Goal: Information Seeking & Learning: Find specific fact

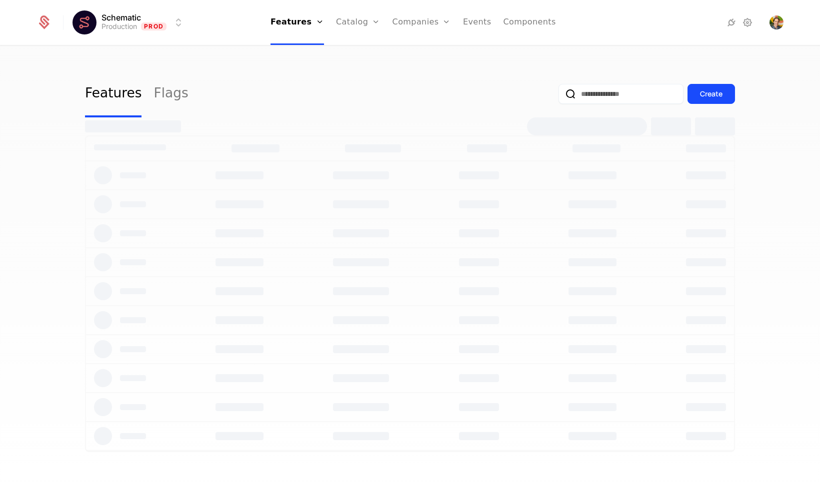
select select "**"
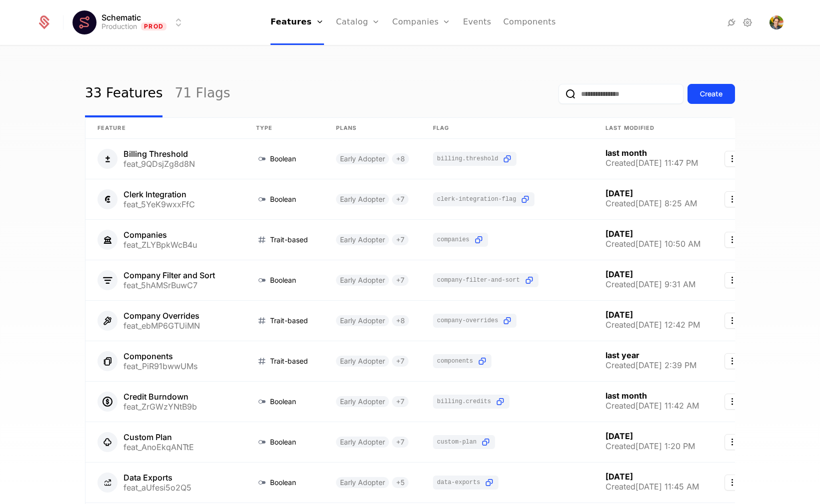
click at [360, 101] on link "Configuration" at bounding box center [373, 97] width 51 height 8
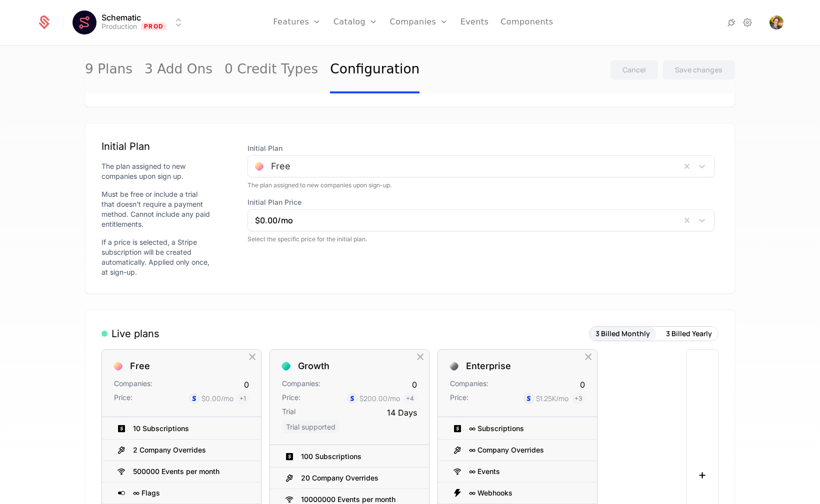
scroll to position [72, 0]
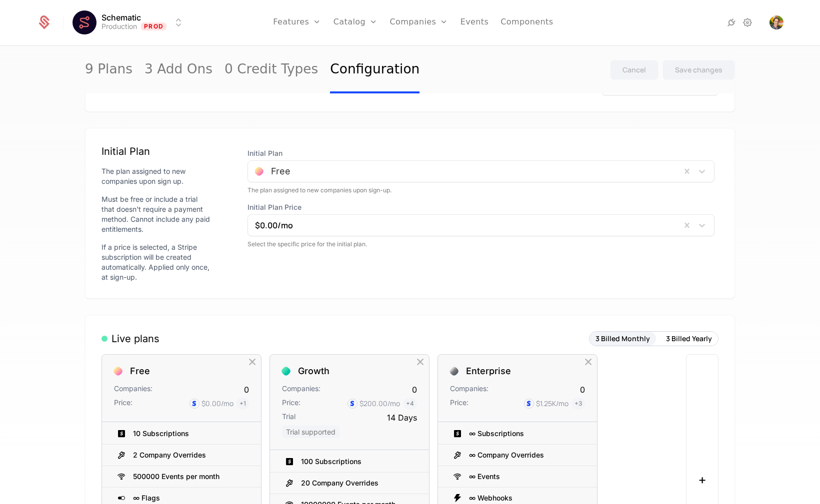
click at [298, 166] on div at bounding box center [464, 171] width 419 height 14
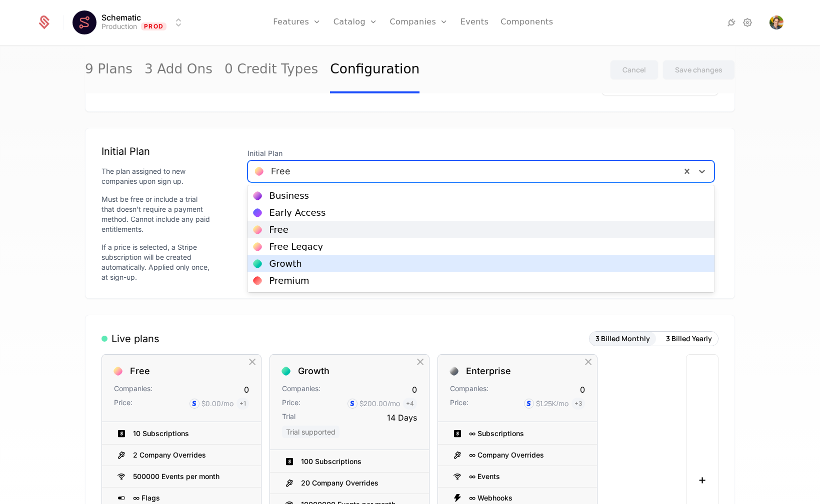
click at [288, 269] on div "Growth" at bounding box center [480, 263] width 467 height 17
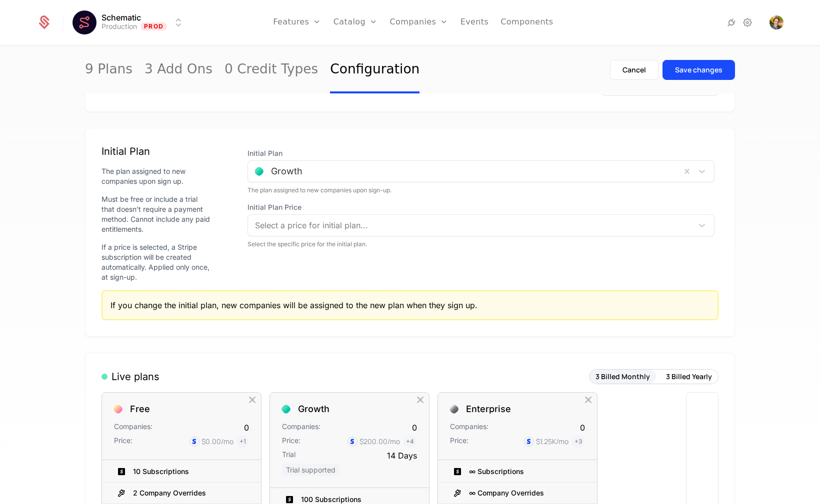
click at [486, 270] on div "Initial Plan Growth The plan assigned to new companies upon sign-up. Initial Pl…" at bounding box center [480, 213] width 475 height 138
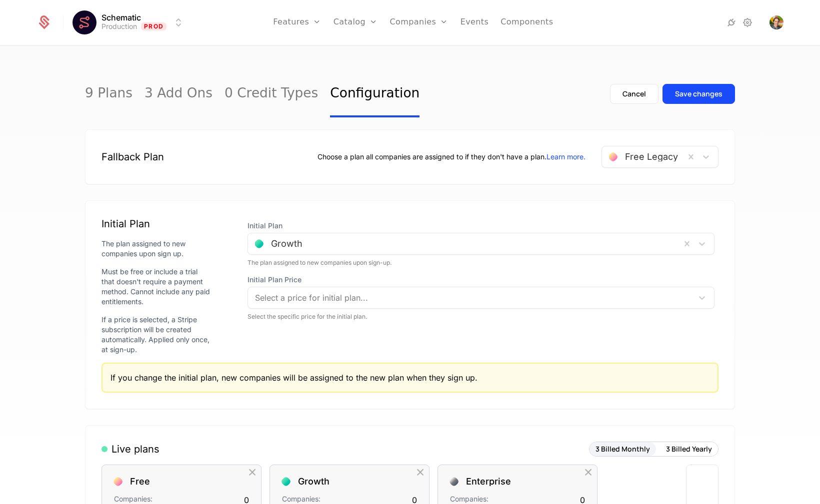
click at [498, 243] on div at bounding box center [464, 244] width 419 height 14
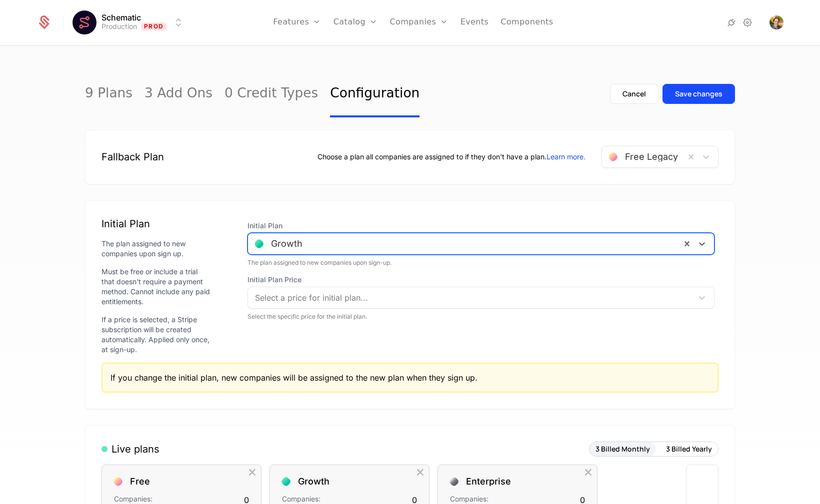
click at [498, 241] on div at bounding box center [464, 244] width 419 height 14
click at [496, 209] on div "Initial Plan The plan assigned to new companies upon sign up. Must be free or i…" at bounding box center [410, 304] width 650 height 209
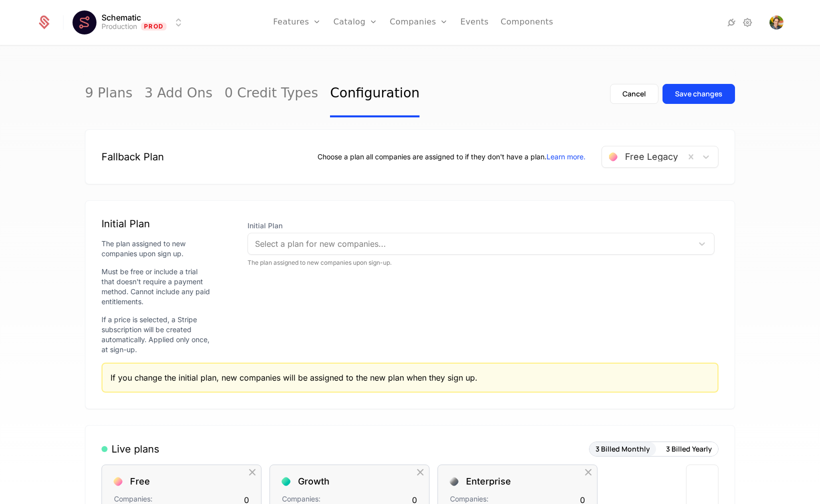
click at [754, 230] on div "9 Plans 3 Add Ons 0 Credit Types Configuration Cancel Save changes Fallback Pla…" at bounding box center [410, 278] width 820 height 464
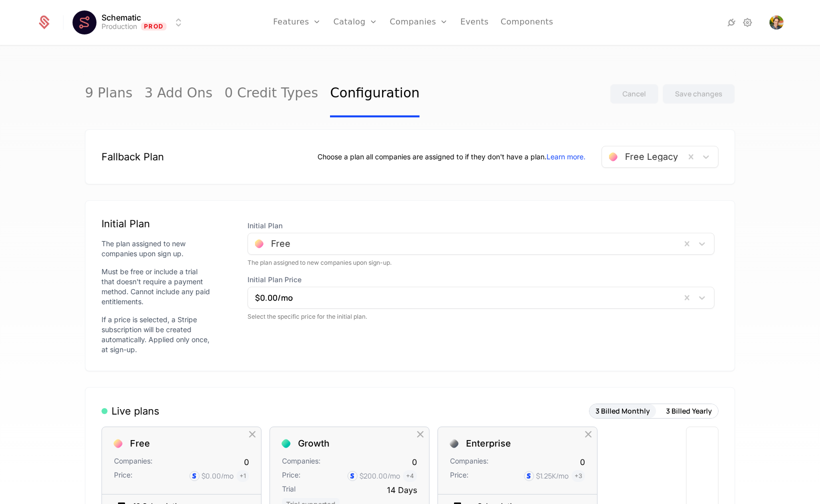
click at [754, 230] on div "9 Plans 3 Add Ons 0 Credit Types Configuration Cancel Save changes Fallback Pla…" at bounding box center [410, 278] width 820 height 464
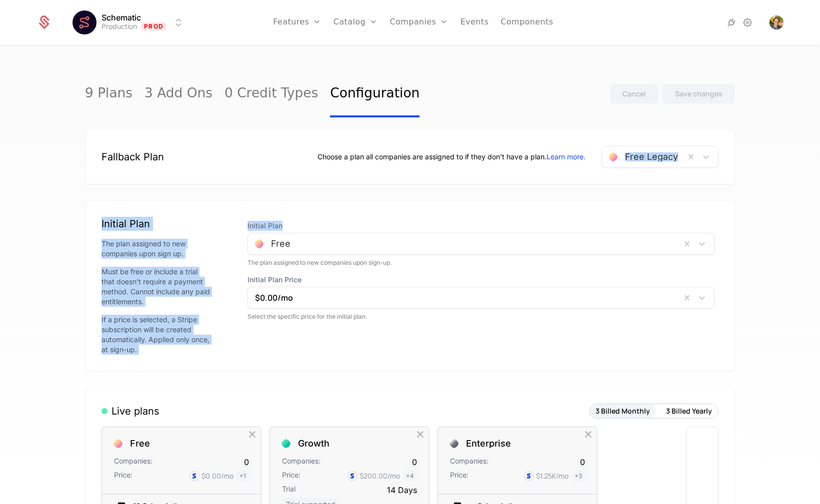
drag, startPoint x: 0, startPoint y: 0, endPoint x: 462, endPoint y: 165, distance: 490.3
click at [462, 165] on div "9 Plans 3 Add Ons 0 Credit Types Configuration Cancel Save changes Fallback Pla…" at bounding box center [410, 278] width 820 height 464
click at [476, 162] on div "Choose a plan all companies are assigned to if they don't have a plan. Learn mo…" at bounding box center [517, 157] width 401 height 22
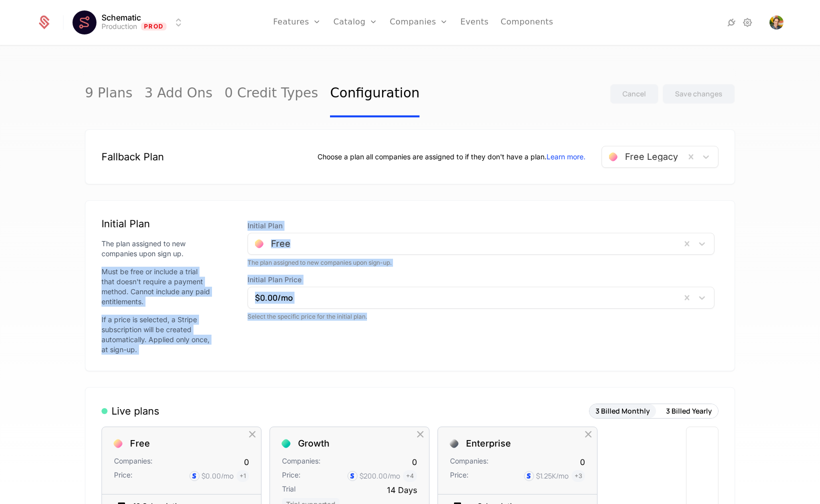
drag, startPoint x: 245, startPoint y: 368, endPoint x: 155, endPoint y: 266, distance: 136.0
click at [155, 266] on div "Initial Plan The plan assigned to new companies upon sign up. Must be free or i…" at bounding box center [410, 285] width 650 height 171
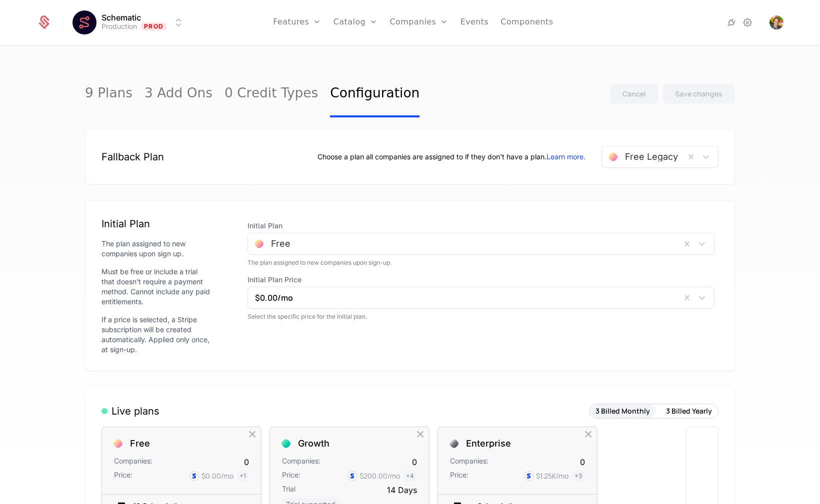
click at [102, 218] on div "Initial Plan" at bounding box center [156, 224] width 110 height 14
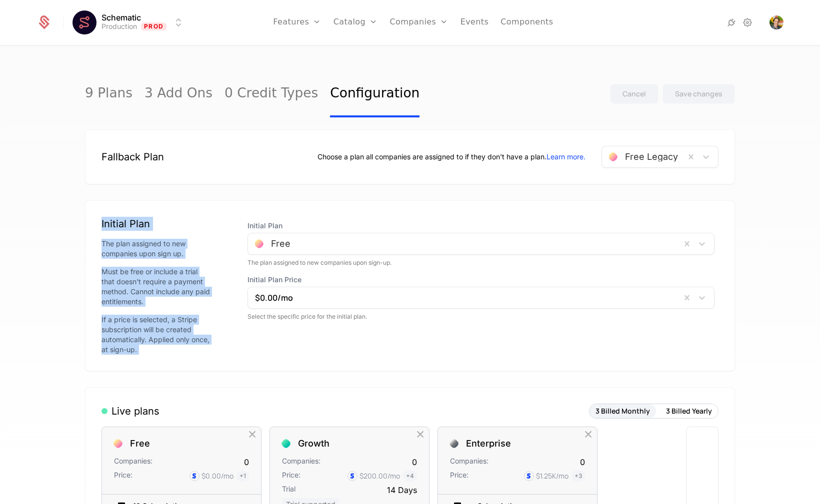
drag, startPoint x: 102, startPoint y: 218, endPoint x: 144, endPoint y: 337, distance: 126.8
click at [144, 337] on div "Initial Plan The plan assigned to new companies upon sign up. Must be free or i…" at bounding box center [156, 286] width 110 height 138
click at [144, 337] on div "If a price is selected, a Stripe subscription will be created automatically. Ap…" at bounding box center [156, 335] width 110 height 40
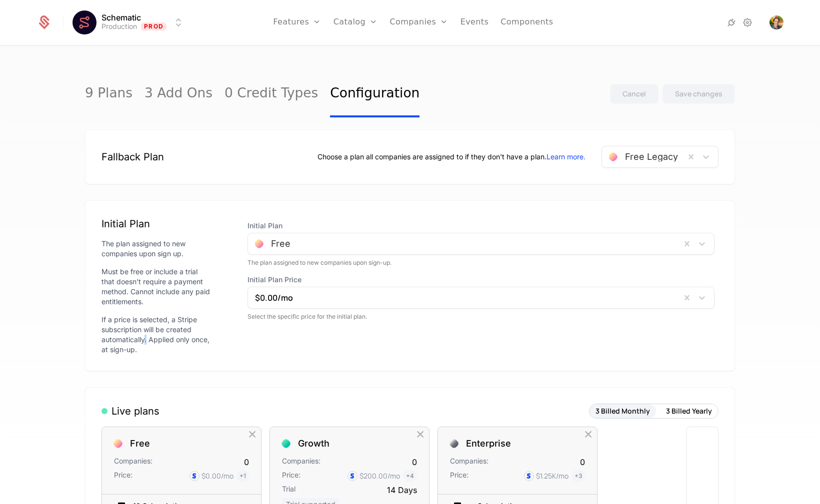
click at [144, 337] on div "If a price is selected, a Stripe subscription will be created automatically. Ap…" at bounding box center [156, 335] width 110 height 40
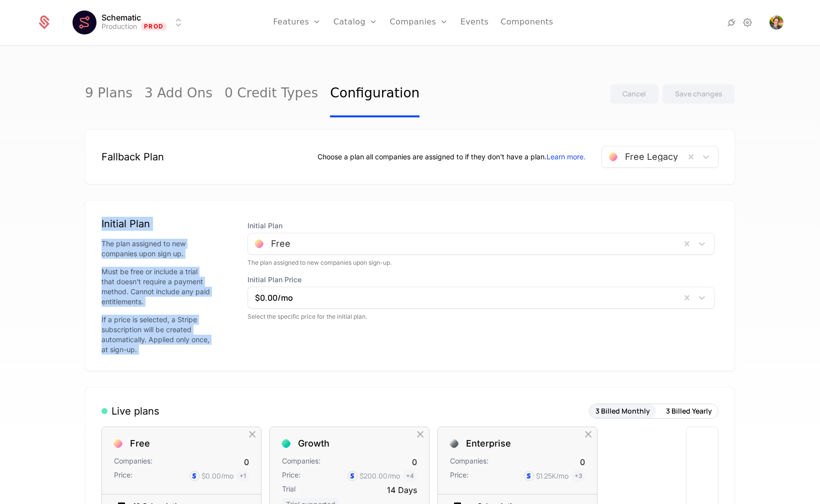
drag, startPoint x: 144, startPoint y: 337, endPoint x: 131, endPoint y: 210, distance: 128.1
click at [131, 210] on div "Initial Plan The plan assigned to new companies upon sign up. Must be free or i…" at bounding box center [410, 285] width 650 height 171
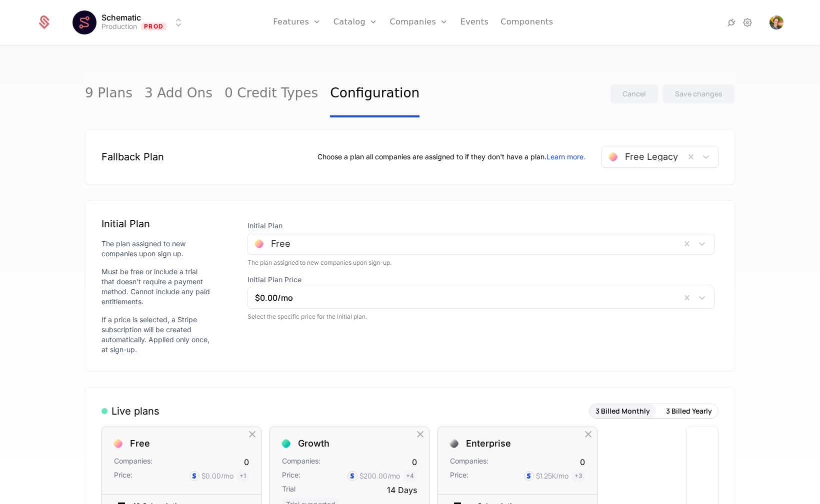
click at [464, 83] on div "9 Plans 3 Add Ons 0 Credit Types Configuration Cancel Save changes" at bounding box center [410, 93] width 650 height 47
click at [378, 34] on link "Catalog" at bounding box center [355, 22] width 44 height 45
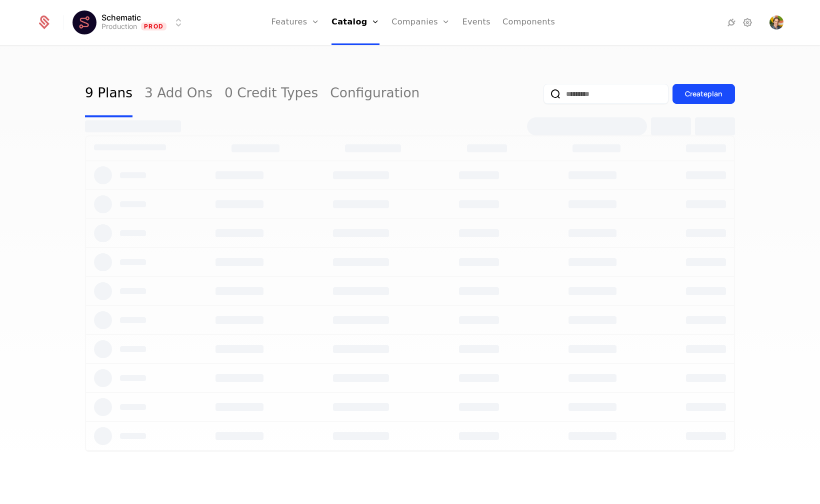
click at [424, 32] on link "Companies" at bounding box center [420, 22] width 58 height 45
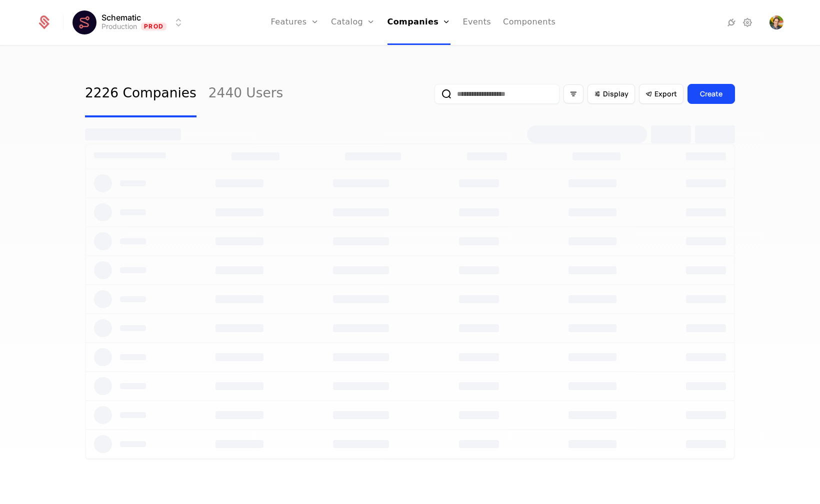
click at [505, 89] on input "email" at bounding box center [496, 94] width 125 height 20
type input "**********"
click at [434, 96] on button "submit" at bounding box center [434, 96] width 0 height 0
select select "**"
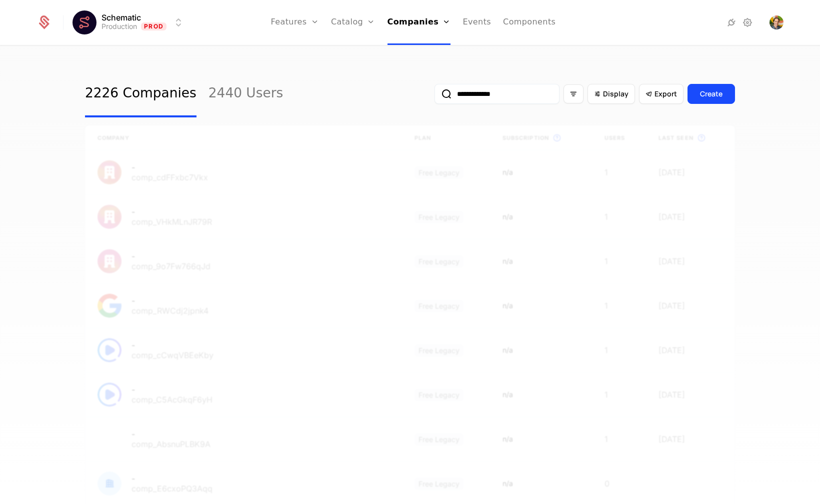
click at [377, 80] on div "**********" at bounding box center [410, 93] width 650 height 47
click at [305, 88] on div "**********" at bounding box center [410, 93] width 650 height 47
click at [414, 72] on div "**********" at bounding box center [410, 93] width 650 height 47
click at [485, 96] on input "**********" at bounding box center [496, 94] width 125 height 20
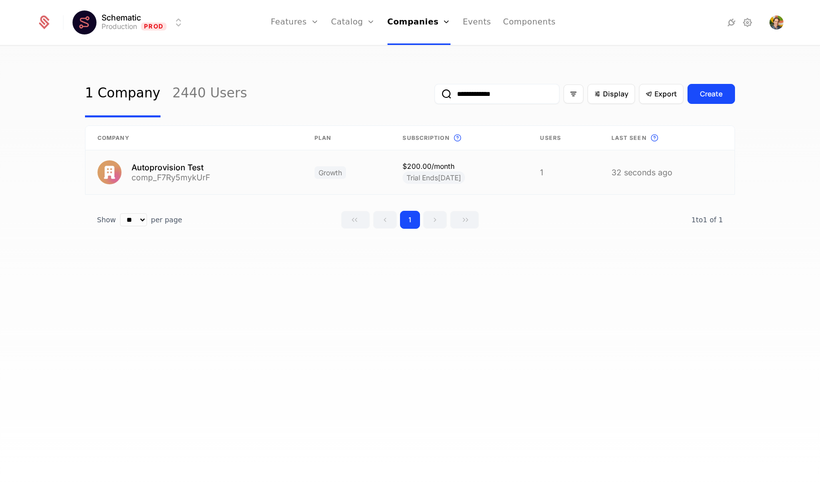
click at [224, 174] on link at bounding box center [193, 172] width 217 height 44
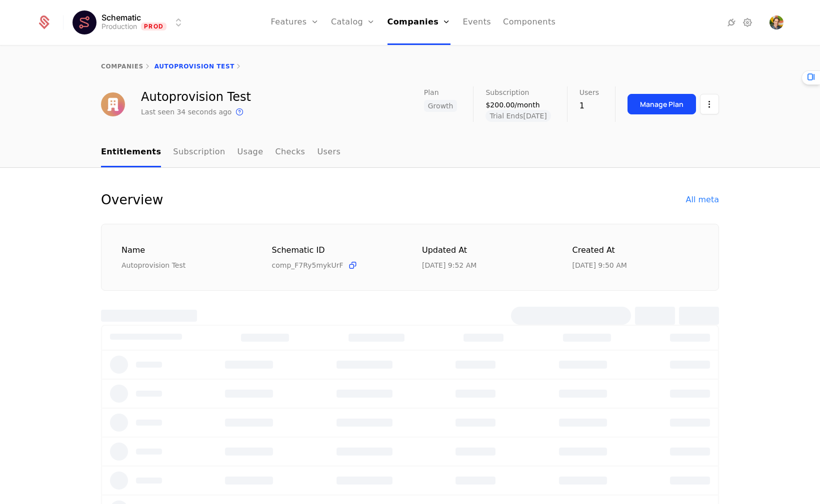
select select "**"
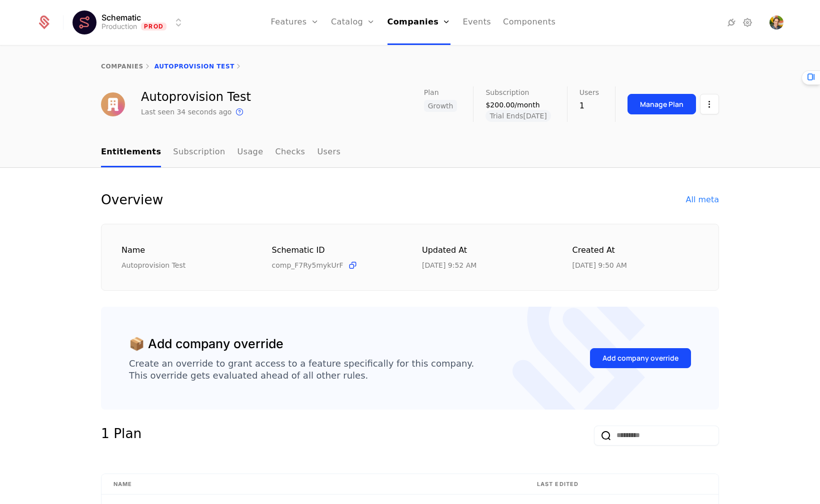
click at [334, 108] on div "Autoprovision Test Last seen 34 seconds ago This is the date a track or identif…" at bounding box center [410, 103] width 618 height 35
click at [694, 202] on div "All meta" at bounding box center [702, 200] width 33 height 12
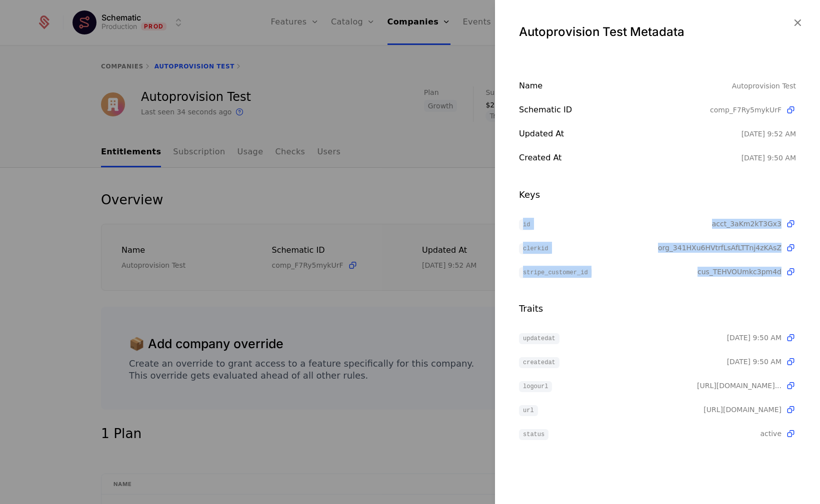
drag, startPoint x: 659, startPoint y: 222, endPoint x: 779, endPoint y: 297, distance: 141.7
click at [779, 297] on div "Name Autoprovision Test Schematic ID comp_F7Ry5mykUrF Updated at [DATE] 9:52 AM…" at bounding box center [657, 260] width 325 height 360
drag, startPoint x: 779, startPoint y: 297, endPoint x: 592, endPoint y: 211, distance: 205.3
click at [592, 211] on div "Name Autoprovision Test Schematic ID comp_F7Ry5mykUrF Updated at [DATE] 9:52 AM…" at bounding box center [657, 260] width 325 height 360
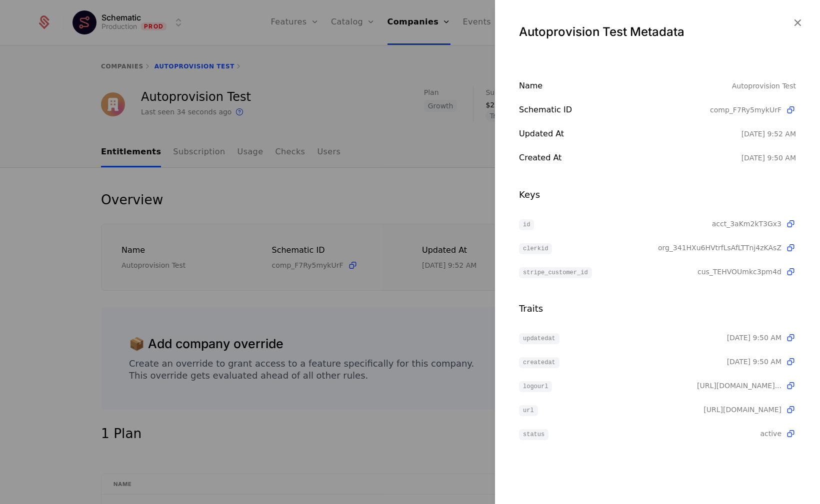
click at [573, 183] on div "Name Autoprovision Test Schematic ID comp_F7Ry5mykUrF Updated at [DATE] 9:52 AM…" at bounding box center [657, 260] width 325 height 360
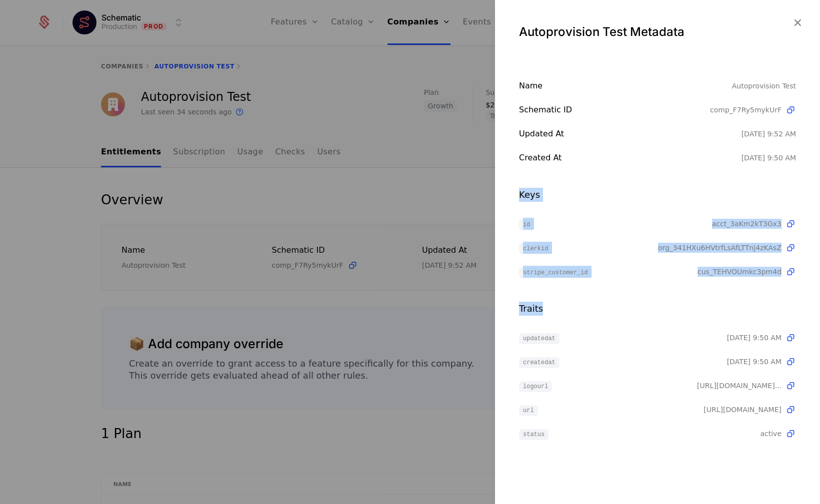
drag, startPoint x: 573, startPoint y: 183, endPoint x: 747, endPoint y: 285, distance: 201.3
click at [747, 285] on div "Name Autoprovision Test Schematic ID comp_F7Ry5mykUrF Updated at [DATE] 9:52 AM…" at bounding box center [657, 260] width 325 height 360
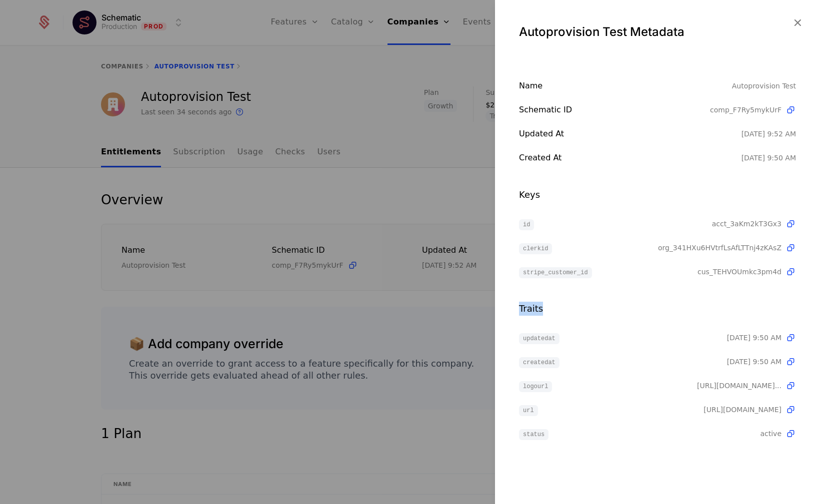
click at [747, 285] on div "Name Autoprovision Test Schematic ID comp_F7Ry5mykUrF Updated at [DATE] 9:52 AM…" at bounding box center [657, 260] width 325 height 360
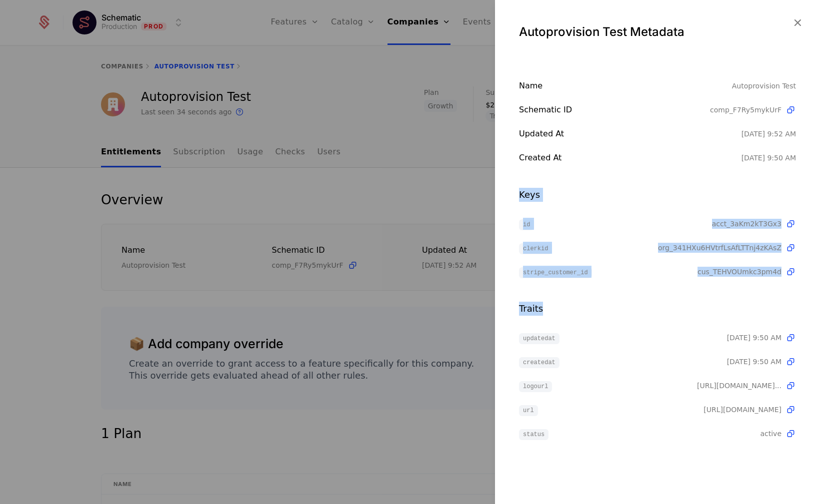
drag, startPoint x: 747, startPoint y: 285, endPoint x: 613, endPoint y: 174, distance: 173.5
click at [613, 174] on div "Name Autoprovision Test Schematic ID comp_F7Ry5mykUrF Updated at [DATE] 9:52 AM…" at bounding box center [657, 260] width 325 height 360
drag, startPoint x: 613, startPoint y: 174, endPoint x: 774, endPoint y: 294, distance: 200.3
click at [773, 294] on div "Name Autoprovision Test Schematic ID comp_F7Ry5mykUrF Updated at [DATE] 9:52 AM…" at bounding box center [657, 260] width 325 height 360
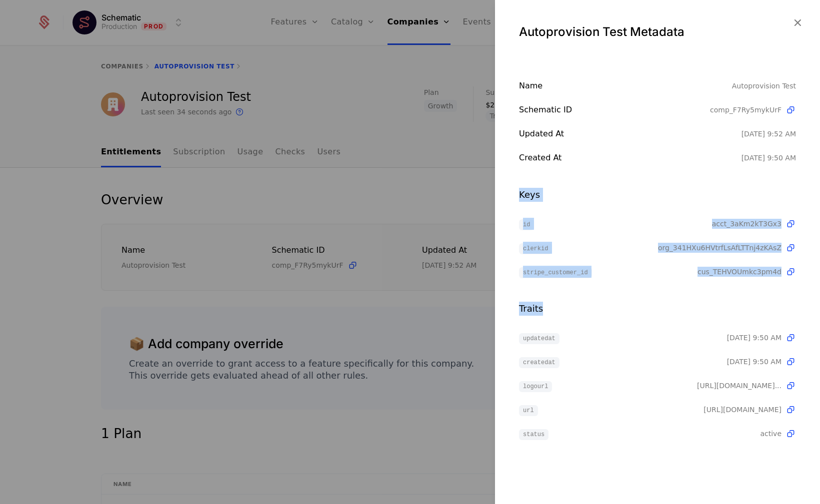
click at [774, 294] on div "Name Autoprovision Test Schematic ID comp_F7Ry5mykUrF Updated at [DATE] 9:52 AM…" at bounding box center [657, 260] width 325 height 360
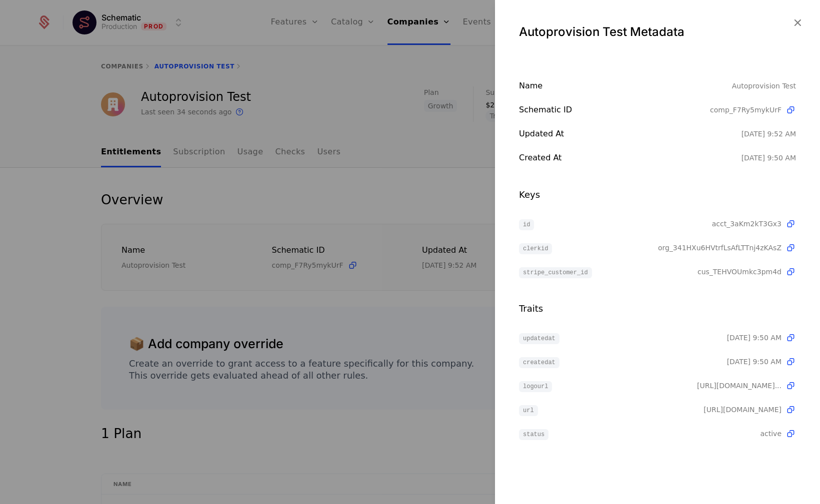
click at [772, 277] on div "cus_TEHVOUmkc3pm4d" at bounding box center [746, 272] width 98 height 12
click at [770, 274] on span "cus_TEHVOUmkc3pm4d" at bounding box center [739, 272] width 84 height 10
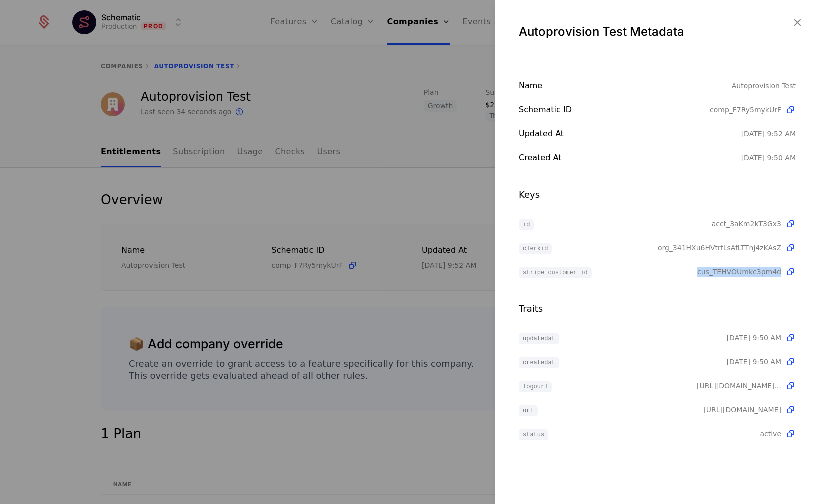
click at [770, 274] on span "cus_TEHVOUmkc3pm4d" at bounding box center [739, 272] width 84 height 10
click at [728, 284] on div "Name Autoprovision Test Schematic ID comp_F7Ry5mykUrF Updated at [DATE] 9:52 AM…" at bounding box center [657, 260] width 325 height 360
drag, startPoint x: 722, startPoint y: 278, endPoint x: 775, endPoint y: 277, distance: 53.0
click at [775, 277] on div "Name Autoprovision Test Schematic ID comp_F7Ry5mykUrF Updated at [DATE] 9:52 AM…" at bounding box center [657, 260] width 325 height 360
click at [775, 275] on span "cus_TEHVOUmkc3pm4d" at bounding box center [739, 272] width 84 height 10
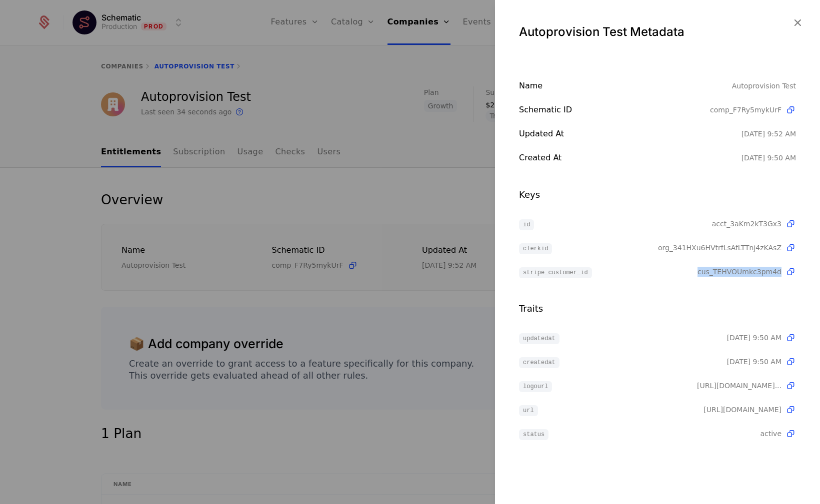
click at [775, 275] on span "cus_TEHVOUmkc3pm4d" at bounding box center [739, 272] width 84 height 10
drag, startPoint x: 775, startPoint y: 275, endPoint x: 713, endPoint y: 265, distance: 62.3
click at [713, 265] on div "id acct_3aKm2kT3Gx3 clerkid org_341HXu6HVtrfLsAfLTTnj4zKAsZ stripe_customer_id …" at bounding box center [657, 248] width 277 height 60
click at [712, 264] on div "id acct_3aKm2kT3Gx3 clerkid org_341HXu6HVtrfLsAfLTTnj4zKAsZ stripe_customer_id …" at bounding box center [657, 248] width 277 height 60
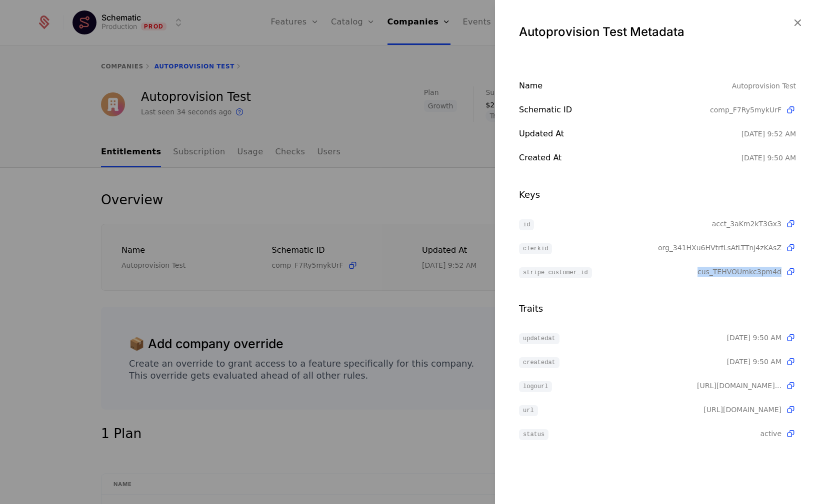
click at [712, 264] on div "id acct_3aKm2kT3Gx3 clerkid org_341HXu6HVtrfLsAfLTTnj4zKAsZ stripe_customer_id …" at bounding box center [657, 248] width 277 height 60
drag, startPoint x: 712, startPoint y: 264, endPoint x: 668, endPoint y: 232, distance: 54.0
click at [668, 232] on div "id acct_3aKm2kT3Gx3 clerkid org_341HXu6HVtrfLsAfLTTnj4zKAsZ stripe_customer_id …" at bounding box center [657, 248] width 277 height 60
click at [671, 273] on div "stripe_customer_id" at bounding box center [608, 272] width 178 height 12
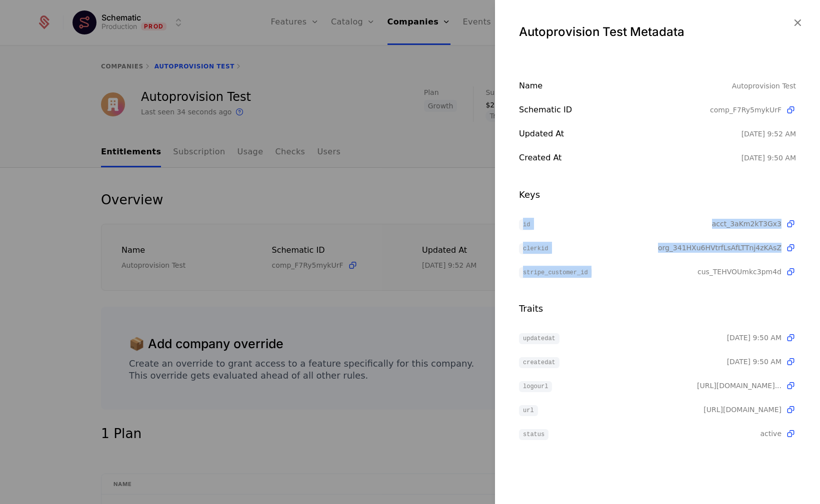
drag, startPoint x: 671, startPoint y: 273, endPoint x: 634, endPoint y: 222, distance: 62.9
click at [634, 222] on div "id acct_3aKm2kT3Gx3 clerkid org_341HXu6HVtrfLsAfLTTnj4zKAsZ stripe_customer_id …" at bounding box center [657, 248] width 277 height 60
click at [634, 220] on div "id" at bounding box center [615, 224] width 193 height 12
drag, startPoint x: 634, startPoint y: 220, endPoint x: 656, endPoint y: 293, distance: 75.9
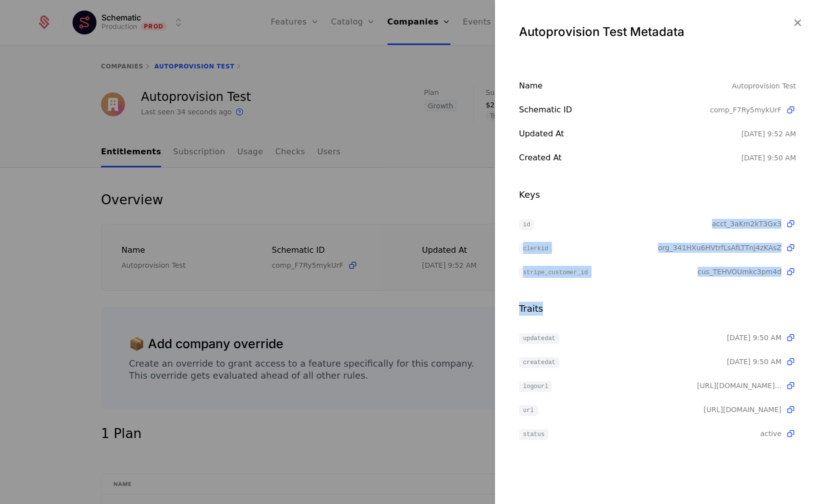
click at [656, 293] on div "Name Autoprovision Test Schematic ID comp_F7Ry5mykUrF Updated at [DATE] 9:52 AM…" at bounding box center [657, 260] width 325 height 360
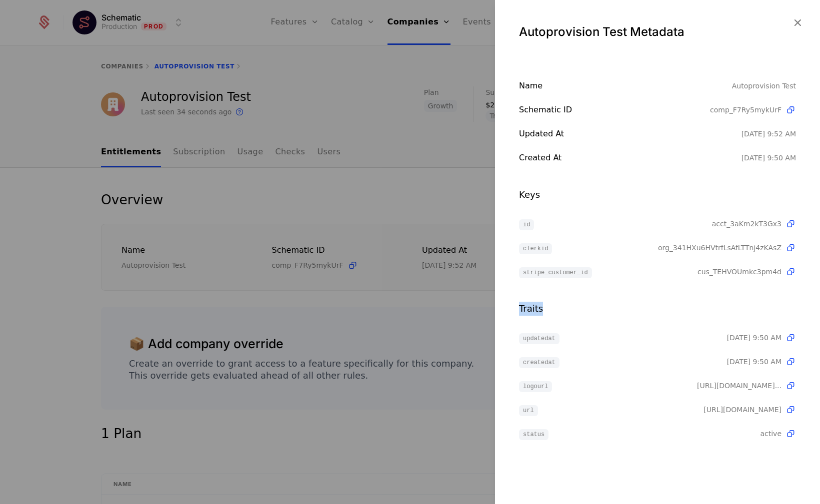
click at [656, 293] on div "Name Autoprovision Test Schematic ID comp_F7Ry5mykUrF Updated at [DATE] 9:52 AM…" at bounding box center [657, 260] width 325 height 360
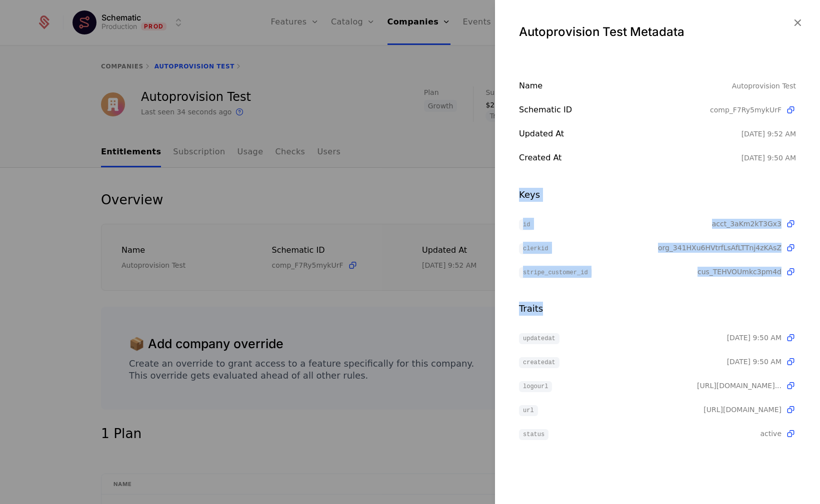
drag, startPoint x: 656, startPoint y: 293, endPoint x: 628, endPoint y: 179, distance: 117.0
click at [628, 179] on div "Name Autoprovision Test Schematic ID comp_F7Ry5mykUrF Updated at [DATE] 9:52 AM…" at bounding box center [657, 260] width 325 height 360
drag, startPoint x: 797, startPoint y: 277, endPoint x: 653, endPoint y: 179, distance: 174.5
click at [653, 179] on div "Name Autoprovision Test Schematic ID comp_F7Ry5mykUrF Updated at [DATE] 9:52 AM…" at bounding box center [657, 260] width 325 height 360
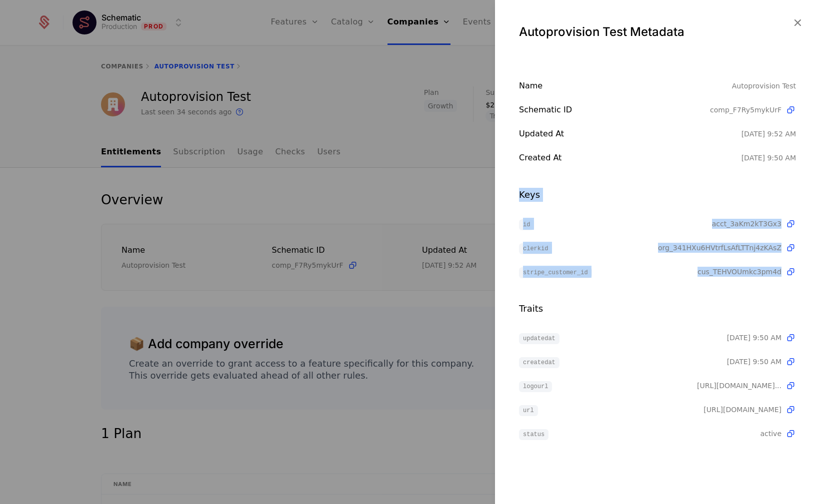
click at [653, 179] on div "Name Autoprovision Test Schematic ID comp_F7Ry5mykUrF Updated at [DATE] 9:52 AM…" at bounding box center [657, 260] width 325 height 360
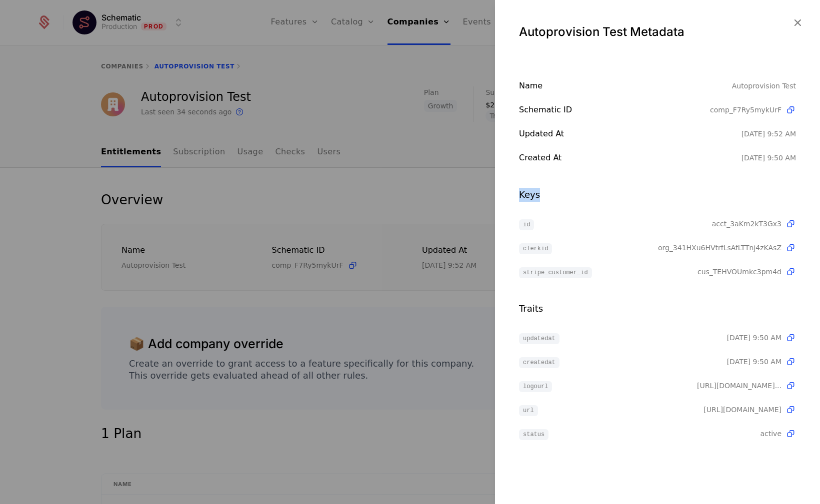
click at [653, 179] on div "Name Autoprovision Test Schematic ID comp_F7Ry5mykUrF Updated at [DATE] 9:52 AM…" at bounding box center [657, 260] width 325 height 360
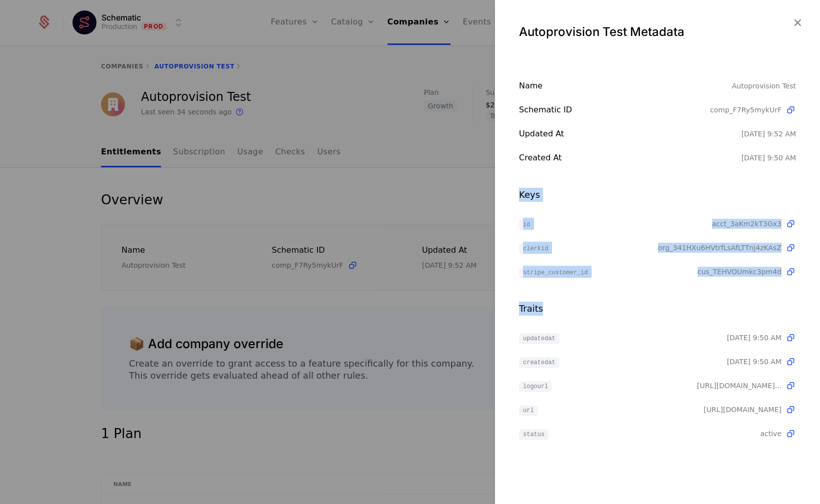
drag, startPoint x: 653, startPoint y: 179, endPoint x: 710, endPoint y: 310, distance: 143.4
click at [710, 308] on div "Name Autoprovision Test Schematic ID comp_F7Ry5mykUrF Updated at [DATE] 9:52 AM…" at bounding box center [657, 260] width 325 height 360
click at [710, 310] on div "Traits" at bounding box center [657, 309] width 277 height 14
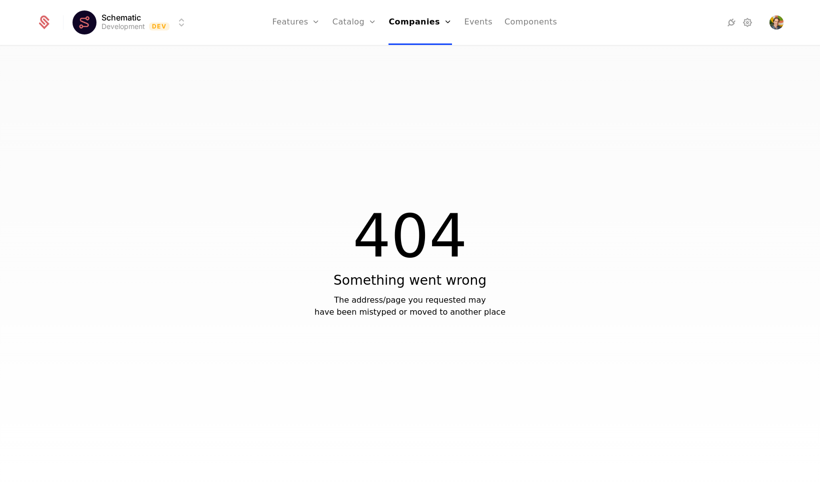
click at [504, 107] on div "404 Something went wrong The address/page you requested may have been mistyped …" at bounding box center [410, 278] width 820 height 464
